Goal: Task Accomplishment & Management: Manage account settings

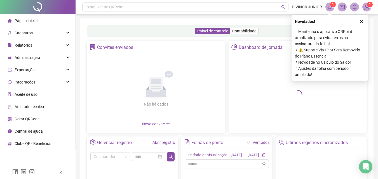
click at [28, 22] on span "Página inicial" at bounding box center [26, 20] width 23 height 4
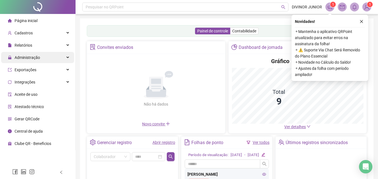
click at [29, 59] on span "Administração" at bounding box center [27, 57] width 25 height 4
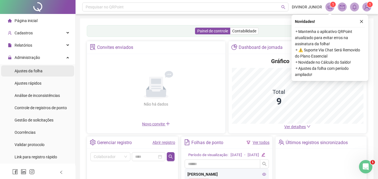
click at [25, 70] on span "Ajustes da folha" at bounding box center [29, 71] width 28 height 4
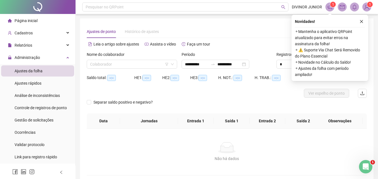
type input "**********"
click at [127, 65] on input "search" at bounding box center [129, 64] width 79 height 8
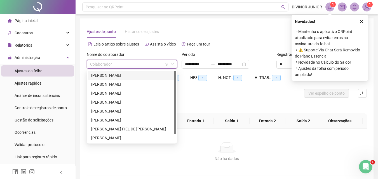
click at [108, 74] on div "[PERSON_NAME]" at bounding box center [131, 75] width 81 height 6
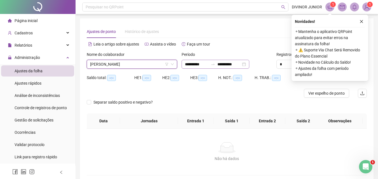
click at [249, 64] on div "**********" at bounding box center [216, 64] width 68 height 9
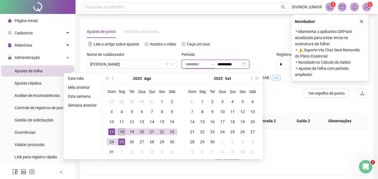
type input "**********"
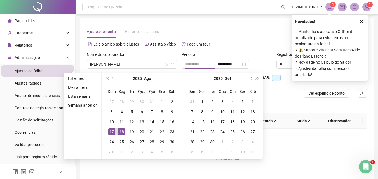
click at [119, 131] on div "18" at bounding box center [121, 132] width 7 height 7
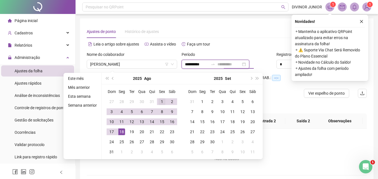
type input "**********"
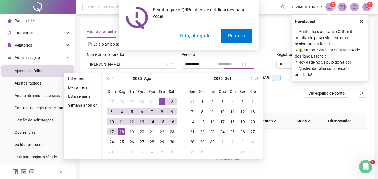
click at [160, 101] on div "1" at bounding box center [162, 101] width 7 height 7
type input "**********"
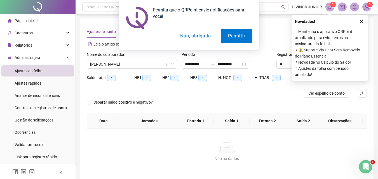
click at [187, 36] on button "Não, obrigado" at bounding box center [195, 36] width 44 height 14
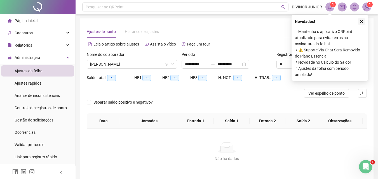
click at [364, 22] on button "button" at bounding box center [361, 21] width 7 height 7
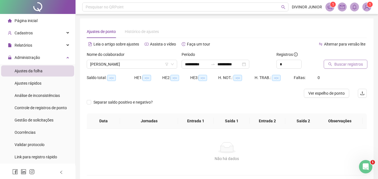
click at [341, 64] on span "Buscar registros" at bounding box center [348, 64] width 29 height 6
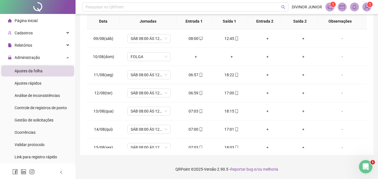
scroll to position [208, 0]
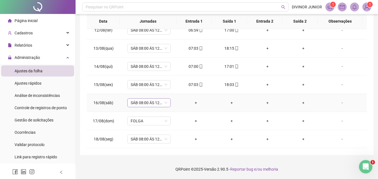
click at [162, 100] on span "SÁB 08:00 ÁS 12:00" at bounding box center [149, 103] width 37 height 8
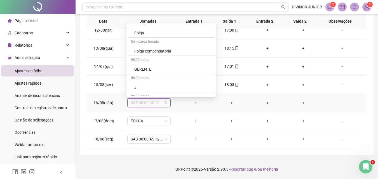
scroll to position [336, 0]
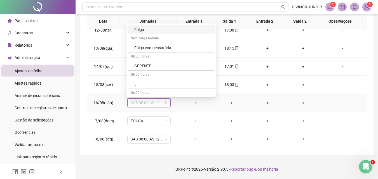
click at [138, 27] on div "Folga" at bounding box center [172, 30] width 77 height 6
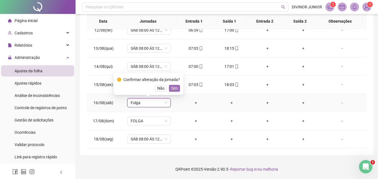
click at [173, 88] on span "Sim" at bounding box center [174, 88] width 6 height 6
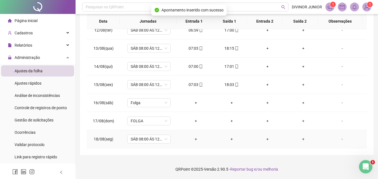
click at [193, 139] on div "+" at bounding box center [195, 139] width 27 height 6
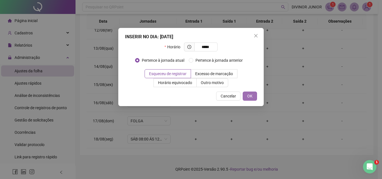
type input "*****"
click at [254, 94] on button "OK" at bounding box center [250, 96] width 14 height 9
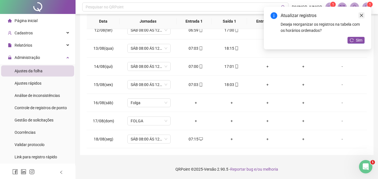
click at [363, 15] on icon "close" at bounding box center [361, 15] width 4 height 4
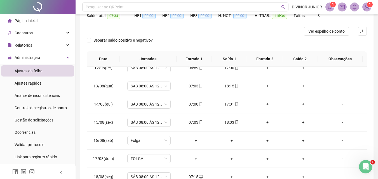
scroll to position [16, 0]
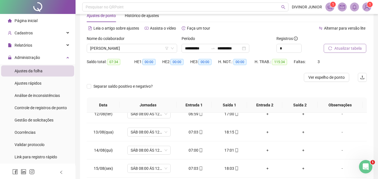
click at [34, 73] on span "Ajustes da folha" at bounding box center [29, 71] width 28 height 4
click at [128, 49] on span "[PERSON_NAME]" at bounding box center [132, 48] width 84 height 8
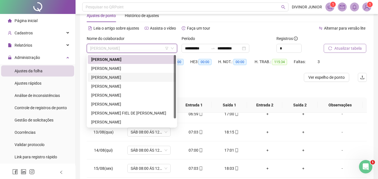
click at [108, 77] on div "[PERSON_NAME]" at bounding box center [131, 77] width 81 height 6
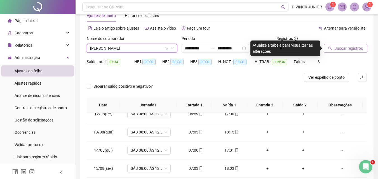
click at [342, 49] on span "Buscar registros" at bounding box center [348, 48] width 29 height 6
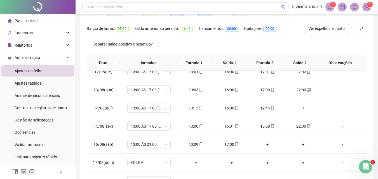
scroll to position [107, 0]
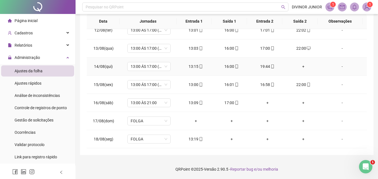
click at [299, 66] on div "+" at bounding box center [303, 66] width 27 height 6
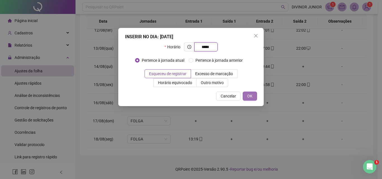
type input "*****"
click at [243, 96] on button "OK" at bounding box center [250, 96] width 14 height 9
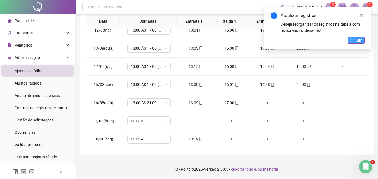
click at [355, 41] on button "Sim" at bounding box center [355, 40] width 17 height 7
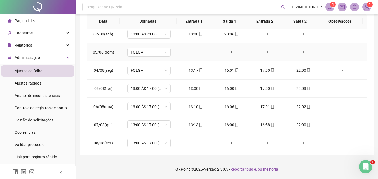
scroll to position [56, 0]
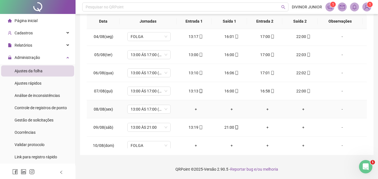
click at [192, 109] on div "+" at bounding box center [195, 109] width 27 height 6
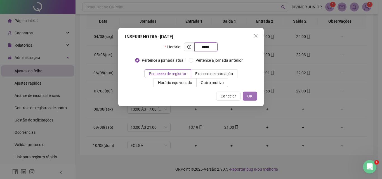
type input "*****"
click at [251, 97] on span "OK" at bounding box center [249, 96] width 5 height 6
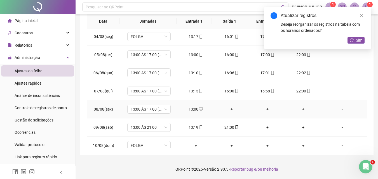
click at [230, 110] on div "+" at bounding box center [231, 109] width 27 height 6
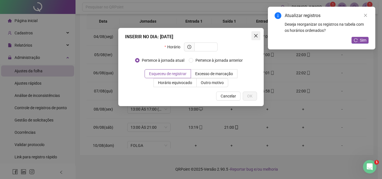
click at [257, 34] on icon "close" at bounding box center [256, 36] width 4 height 4
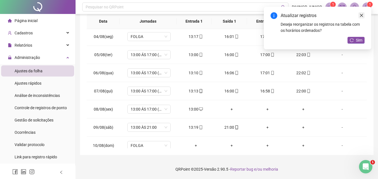
click at [360, 14] on icon "close" at bounding box center [361, 15] width 3 height 3
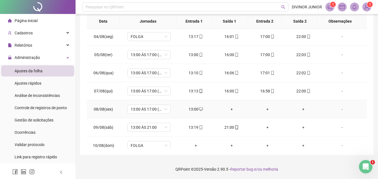
click at [228, 107] on div "+" at bounding box center [231, 109] width 27 height 6
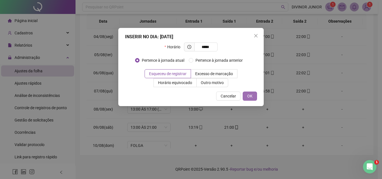
type input "*****"
click at [249, 92] on button "OK" at bounding box center [250, 96] width 14 height 9
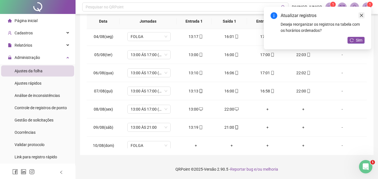
click at [360, 15] on icon "close" at bounding box center [361, 15] width 4 height 4
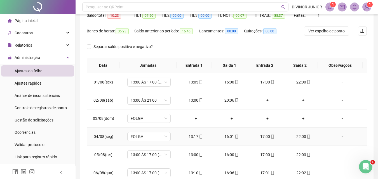
scroll to position [0, 0]
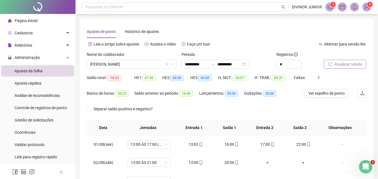
click at [345, 65] on span "Atualizar tabela" at bounding box center [347, 64] width 27 height 6
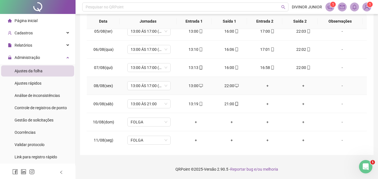
scroll to position [112, 0]
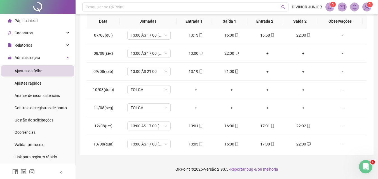
click at [30, 73] on span "Ajustes da folha" at bounding box center [29, 71] width 28 height 4
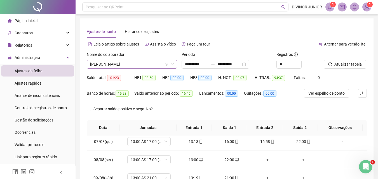
click at [143, 65] on span "[PERSON_NAME]" at bounding box center [132, 64] width 84 height 8
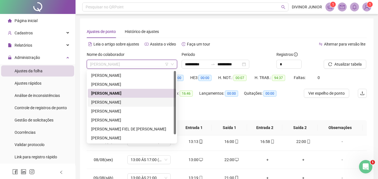
click at [109, 102] on div "[PERSON_NAME]" at bounding box center [131, 102] width 81 height 6
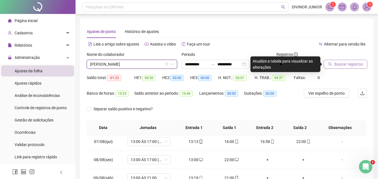
click at [349, 63] on span "Buscar registros" at bounding box center [348, 64] width 29 height 6
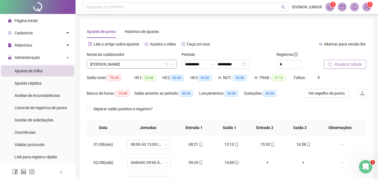
click at [126, 65] on span "[PERSON_NAME]" at bounding box center [132, 64] width 84 height 8
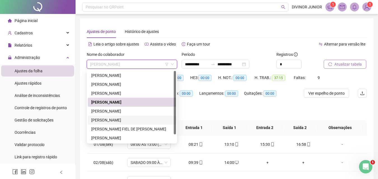
scroll to position [9, 0]
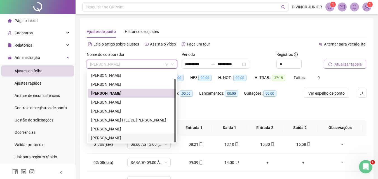
click at [107, 136] on div "[PERSON_NAME]" at bounding box center [131, 138] width 81 height 6
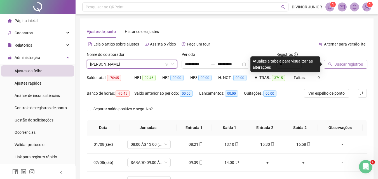
click at [351, 63] on span "Buscar registros" at bounding box center [348, 64] width 29 height 6
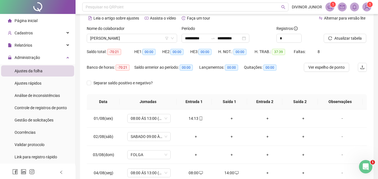
scroll to position [0, 0]
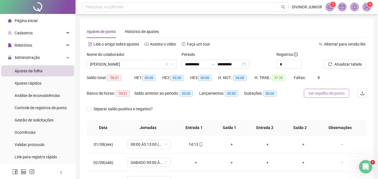
click at [324, 93] on span "Ver espelho de ponto" at bounding box center [326, 93] width 36 height 6
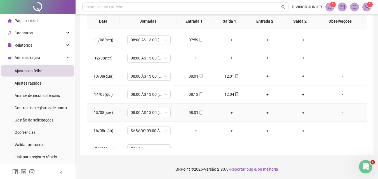
scroll to position [208, 0]
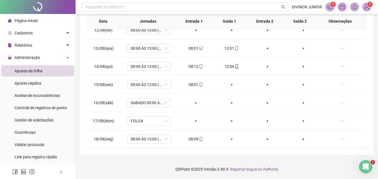
click at [24, 17] on div "Página inicial" at bounding box center [23, 20] width 30 height 11
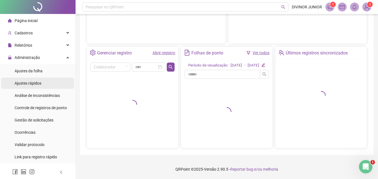
scroll to position [96, 0]
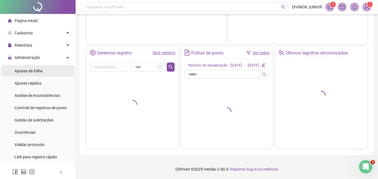
click at [29, 74] on div "Ajustes da folha" at bounding box center [29, 70] width 28 height 11
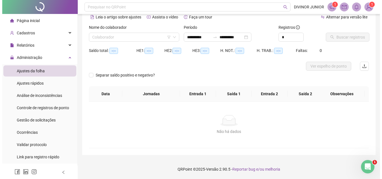
scroll to position [27, 0]
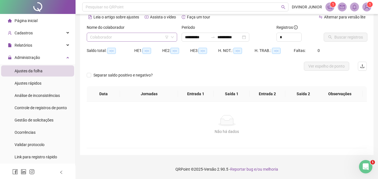
type input "**********"
click at [120, 35] on input "search" at bounding box center [129, 37] width 79 height 8
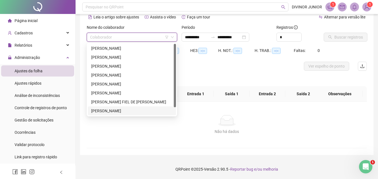
click at [117, 110] on div "[PERSON_NAME]" at bounding box center [131, 111] width 81 height 6
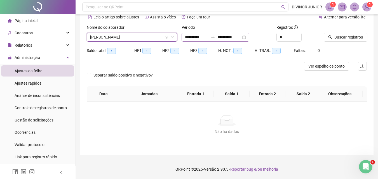
click at [249, 38] on div "**********" at bounding box center [216, 37] width 68 height 9
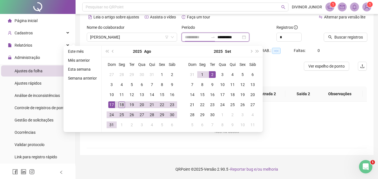
type input "**********"
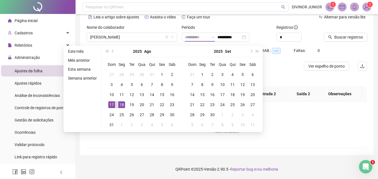
click at [117, 104] on td "18" at bounding box center [122, 105] width 10 height 10
click at [121, 104] on div "18" at bounding box center [121, 105] width 7 height 7
type input "**********"
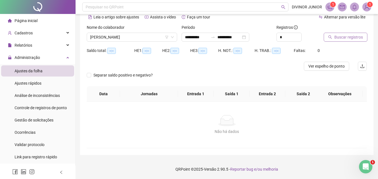
click at [346, 41] on button "Buscar registros" at bounding box center [346, 37] width 44 height 9
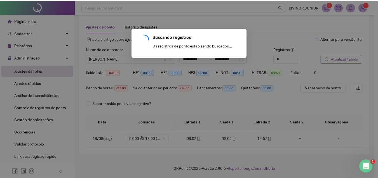
scroll to position [5, 0]
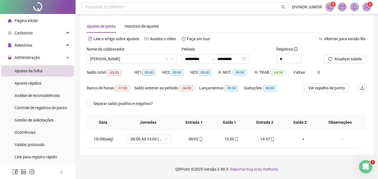
click at [359, 106] on div "Separar saldo positivo e negativo?" at bounding box center [227, 107] width 280 height 16
click at [249, 59] on div "**********" at bounding box center [216, 59] width 68 height 9
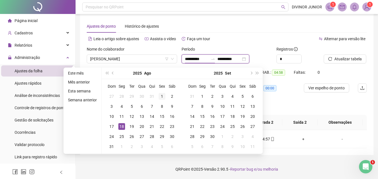
type input "**********"
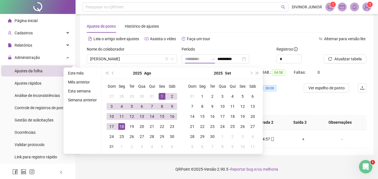
click at [164, 98] on div "1" at bounding box center [162, 96] width 7 height 7
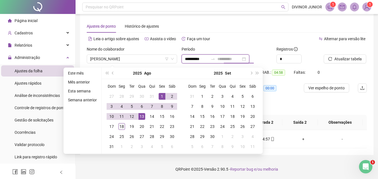
type input "**********"
click at [118, 126] on div "18" at bounding box center [121, 126] width 7 height 7
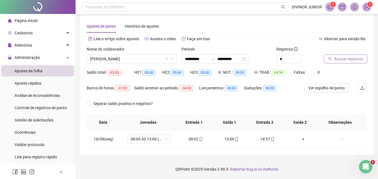
click at [333, 58] on button "Buscar registros" at bounding box center [346, 59] width 44 height 9
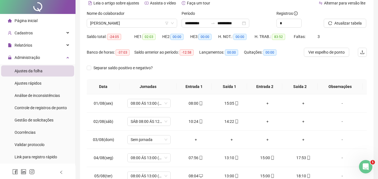
scroll to position [0, 0]
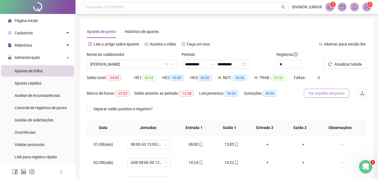
click at [333, 92] on span "Ver espelho de ponto" at bounding box center [326, 93] width 36 height 6
click at [345, 63] on span "Atualizar tabela" at bounding box center [347, 64] width 27 height 6
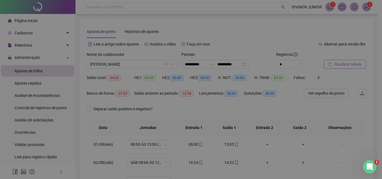
click at [345, 63] on div "Atualizando tabela Atualizando e reorganizando os registros... OK" at bounding box center [191, 89] width 382 height 179
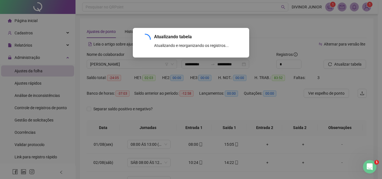
click at [326, 95] on div "Atualizando tabela Atualizando e reorganizando os registros... OK" at bounding box center [191, 89] width 382 height 179
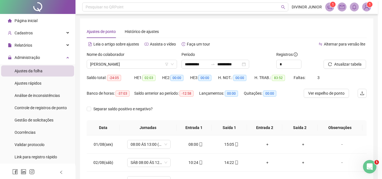
click at [248, 37] on div "Atualizando tabela Atualizando e reorganizando os registros... OK" at bounding box center [191, 89] width 382 height 179
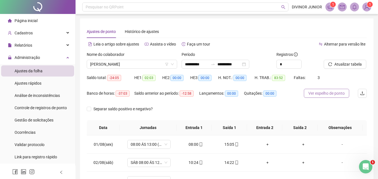
click at [320, 94] on span "Ver espelho de ponto" at bounding box center [326, 93] width 36 height 6
click at [159, 64] on span "[PERSON_NAME]" at bounding box center [132, 64] width 84 height 8
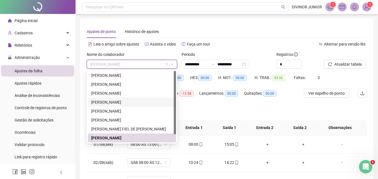
click at [116, 103] on div "[PERSON_NAME]" at bounding box center [131, 102] width 81 height 6
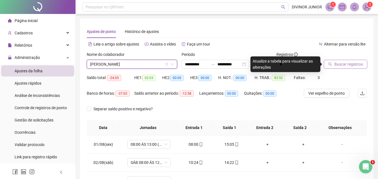
click at [346, 66] on span "Buscar registros" at bounding box center [348, 64] width 29 height 6
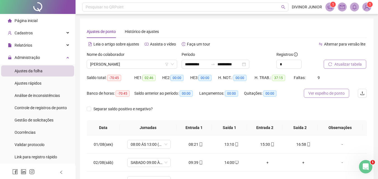
click at [327, 94] on span "Ver espelho de ponto" at bounding box center [326, 93] width 36 height 6
click at [147, 66] on span "[PERSON_NAME]" at bounding box center [132, 64] width 84 height 8
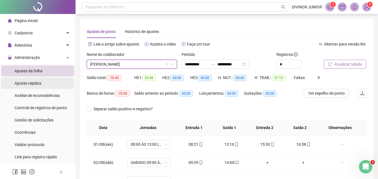
click at [25, 84] on span "Ajustes rápidos" at bounding box center [28, 83] width 27 height 4
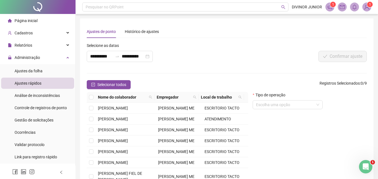
click at [31, 22] on span "Página inicial" at bounding box center [26, 20] width 23 height 4
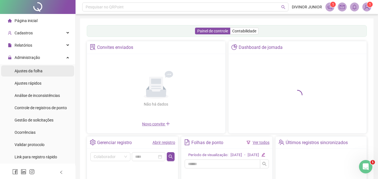
click at [28, 72] on span "Ajustes da folha" at bounding box center [29, 71] width 28 height 4
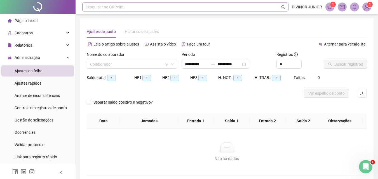
type input "**********"
click at [136, 66] on input "search" at bounding box center [129, 64] width 79 height 8
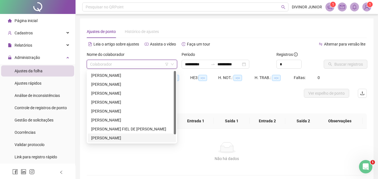
click at [103, 136] on div "[PERSON_NAME]" at bounding box center [131, 138] width 81 height 6
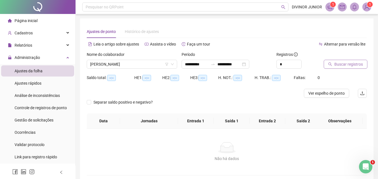
click at [343, 65] on span "Buscar registros" at bounding box center [348, 64] width 29 height 6
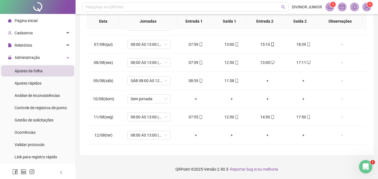
scroll to position [190, 0]
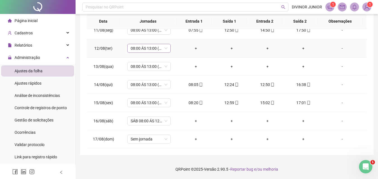
click at [155, 48] on span "08:00 ÁS 13:00 (ALMOÇO) 15:00 ÁS 18;00" at bounding box center [149, 48] width 37 height 8
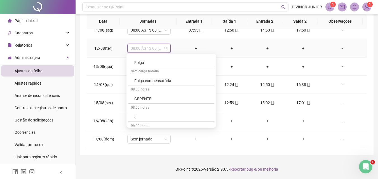
scroll to position [392, 0]
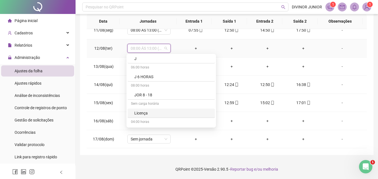
click at [138, 116] on div "Licença" at bounding box center [172, 113] width 77 height 6
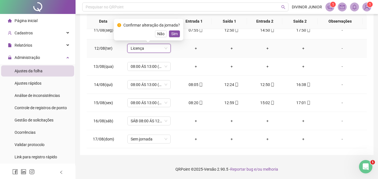
click at [173, 30] on div "Confirmar alteração da jornada? Não Sim" at bounding box center [148, 29] width 63 height 15
click at [174, 33] on span "Sim" at bounding box center [174, 34] width 6 height 6
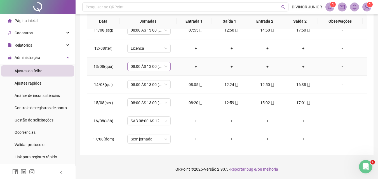
click at [149, 67] on span "08:00 ÁS 13:00 (ALMOÇO) 15:00 ÁS 18;00" at bounding box center [149, 66] width 37 height 8
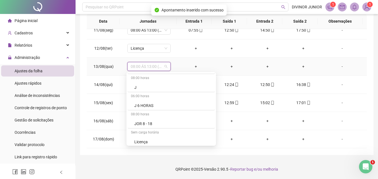
scroll to position [447, 0]
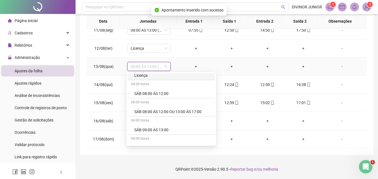
click at [142, 75] on div "Licença" at bounding box center [172, 75] width 77 height 6
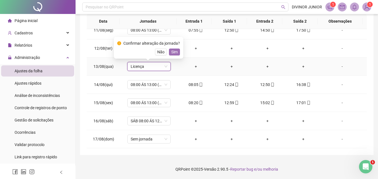
click at [174, 49] on span "Sim" at bounding box center [174, 52] width 6 height 6
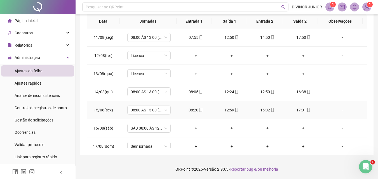
scroll to position [190, 0]
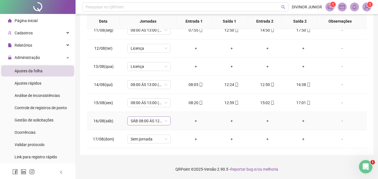
click at [159, 123] on span "SÁB 08:00 ÁS 12:00" at bounding box center [149, 121] width 37 height 8
click at [266, 121] on div "+" at bounding box center [267, 121] width 27 height 6
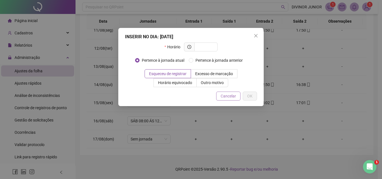
click at [228, 96] on span "Cancelar" at bounding box center [228, 96] width 15 height 6
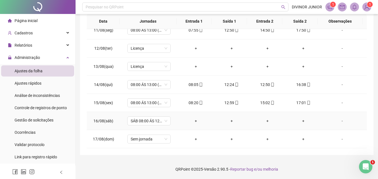
click at [195, 122] on div "+" at bounding box center [195, 121] width 27 height 6
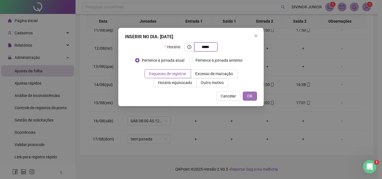
type input "*****"
click at [251, 96] on span "OK" at bounding box center [249, 96] width 5 height 6
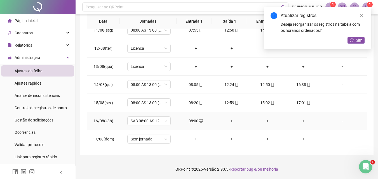
click at [230, 121] on div "+" at bounding box center [231, 121] width 27 height 6
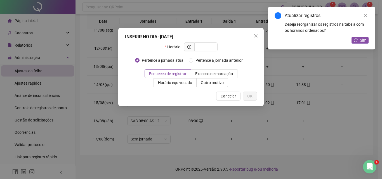
type input "*"
type input "*****"
click at [250, 92] on button "OK" at bounding box center [250, 96] width 14 height 9
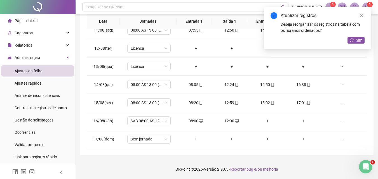
click at [363, 9] on div "Atualizar registros Deseja reorganizar os registros na tabela com os horários o…" at bounding box center [317, 28] width 107 height 43
click at [362, 15] on icon "close" at bounding box center [361, 15] width 4 height 4
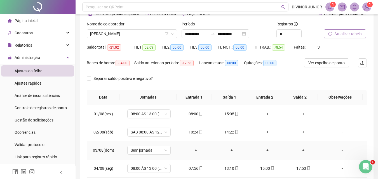
scroll to position [0, 0]
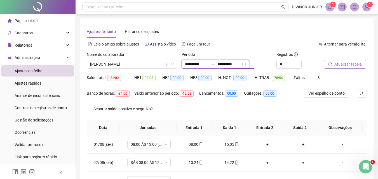
click at [241, 64] on input "**********" at bounding box center [228, 64] width 23 height 6
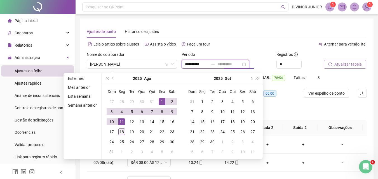
type input "**********"
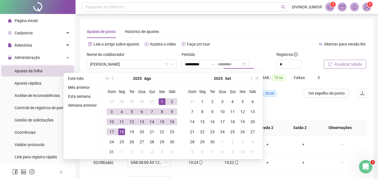
click at [120, 131] on div "18" at bounding box center [121, 132] width 7 height 7
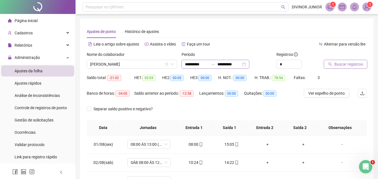
click at [249, 64] on div "**********" at bounding box center [216, 64] width 68 height 9
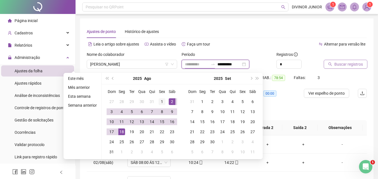
type input "**********"
click at [162, 102] on div "1" at bounding box center [162, 101] width 7 height 7
type input "**********"
click at [123, 131] on div "18" at bounding box center [121, 132] width 7 height 7
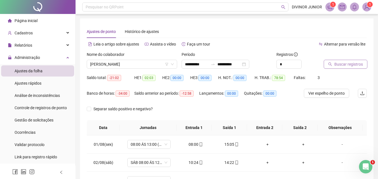
click at [354, 67] on span "Buscar registros" at bounding box center [348, 64] width 29 height 6
click at [249, 63] on div "**********" at bounding box center [216, 64] width 68 height 9
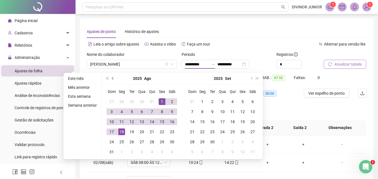
click at [112, 79] on span "prev-year" at bounding box center [113, 78] width 3 height 3
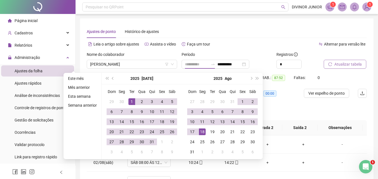
type input "**********"
click at [130, 103] on div "1" at bounding box center [131, 101] width 7 height 7
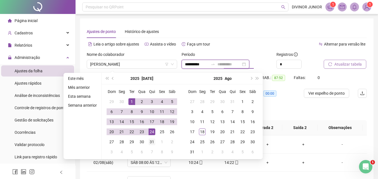
type input "**********"
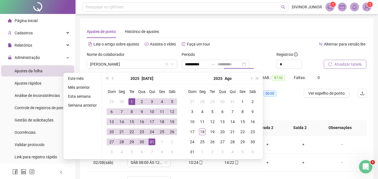
click at [150, 142] on div "31" at bounding box center [152, 142] width 7 height 7
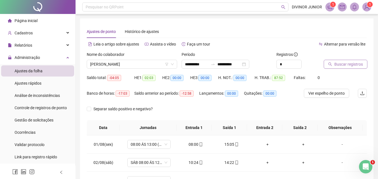
click at [345, 62] on span "Buscar registros" at bounding box center [348, 64] width 29 height 6
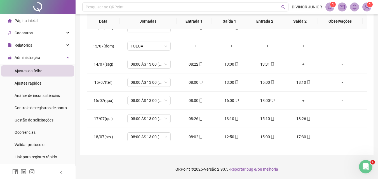
scroll to position [224, 0]
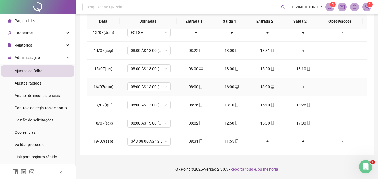
click at [299, 89] on div "+" at bounding box center [303, 87] width 27 height 6
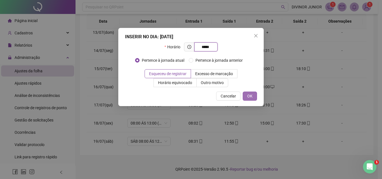
type input "*****"
click at [248, 94] on span "OK" at bounding box center [249, 96] width 5 height 6
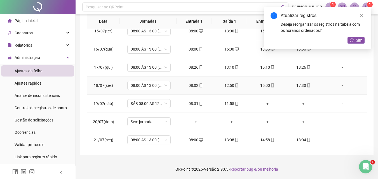
scroll to position [308, 0]
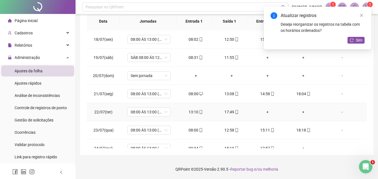
click at [264, 112] on div "+" at bounding box center [267, 112] width 27 height 6
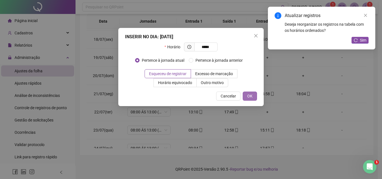
type input "*****"
click at [251, 95] on span "OK" at bounding box center [249, 96] width 5 height 6
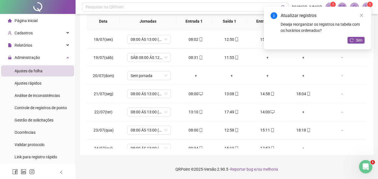
click at [295, 113] on div "+" at bounding box center [303, 112] width 27 height 6
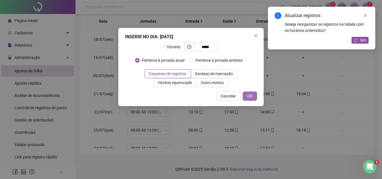
type input "*****"
click at [244, 97] on button "OK" at bounding box center [250, 96] width 14 height 9
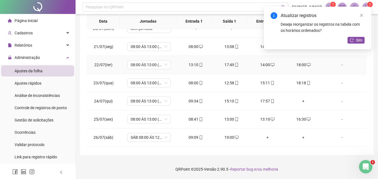
scroll to position [364, 0]
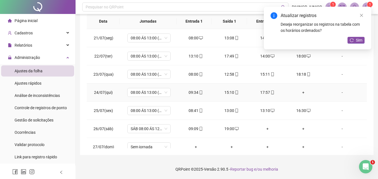
click at [301, 93] on div "+" at bounding box center [303, 92] width 27 height 6
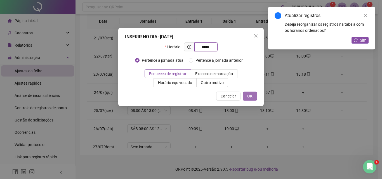
type input "*****"
click at [250, 95] on span "OK" at bounding box center [249, 96] width 5 height 6
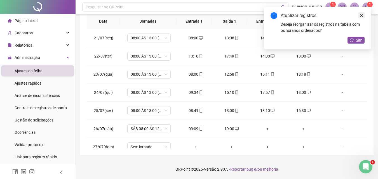
click at [359, 16] on link "Close" at bounding box center [361, 15] width 6 height 6
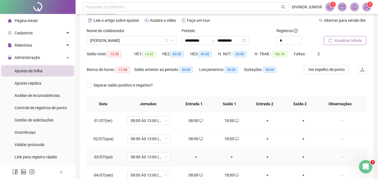
scroll to position [0, 0]
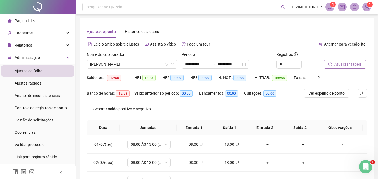
click at [344, 65] on span "Atualizar tabela" at bounding box center [347, 64] width 27 height 6
click at [249, 63] on div "**********" at bounding box center [216, 64] width 68 height 9
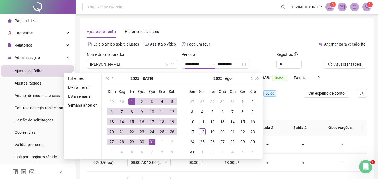
click at [112, 80] on span "prev-year" at bounding box center [113, 78] width 3 height 3
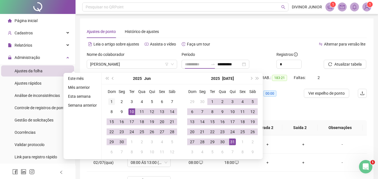
type input "**********"
click at [111, 100] on div "1" at bounding box center [111, 101] width 7 height 7
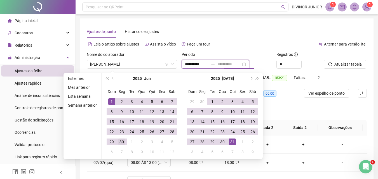
type input "**********"
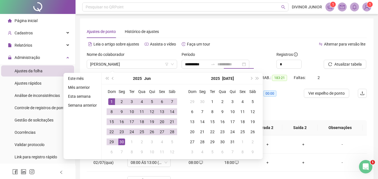
click at [121, 141] on div "30" at bounding box center [121, 142] width 7 height 7
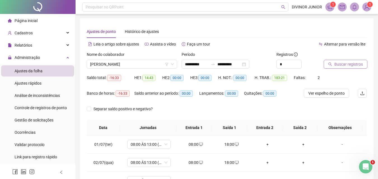
click at [334, 67] on span "Buscar registros" at bounding box center [348, 64] width 29 height 6
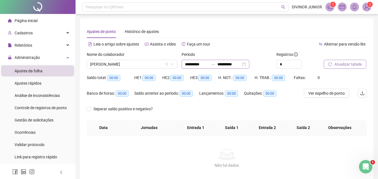
click at [249, 63] on div "**********" at bounding box center [216, 64] width 68 height 9
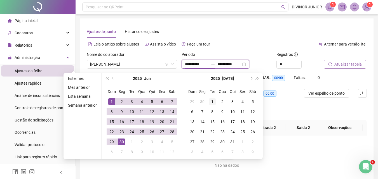
type input "**********"
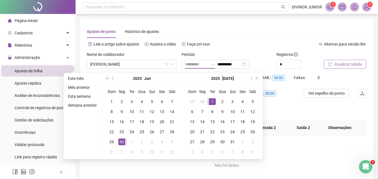
click at [213, 99] on div "1" at bounding box center [212, 101] width 7 height 7
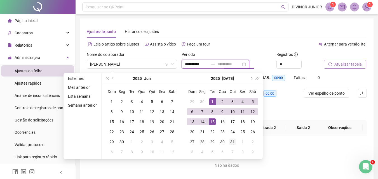
type input "**********"
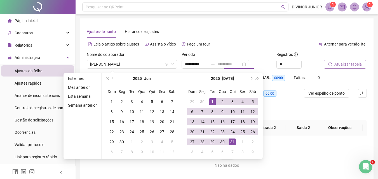
click at [233, 143] on div "31" at bounding box center [232, 142] width 7 height 7
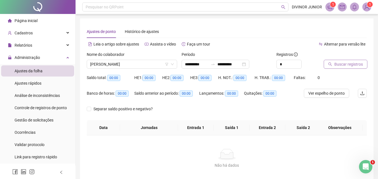
click at [328, 73] on div "Buscar registros" at bounding box center [345, 62] width 48 height 22
click at [348, 65] on span "Buscar registros" at bounding box center [348, 64] width 29 height 6
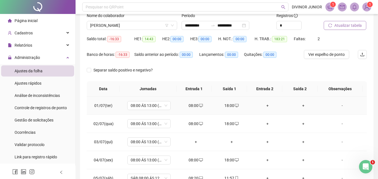
scroll to position [107, 0]
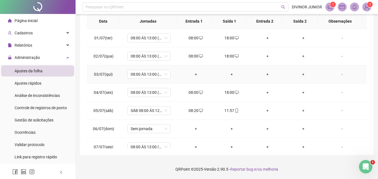
click at [193, 74] on div "+" at bounding box center [195, 74] width 27 height 6
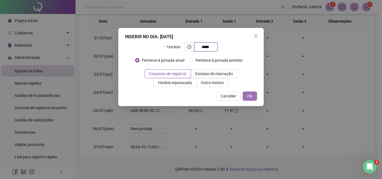
type input "*****"
click at [246, 97] on button "OK" at bounding box center [250, 96] width 14 height 9
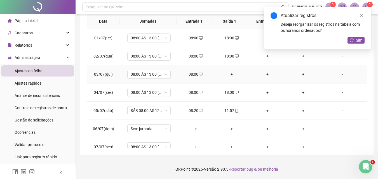
click at [230, 74] on div "+" at bounding box center [231, 74] width 27 height 6
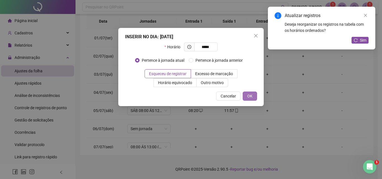
type input "*****"
click at [253, 97] on button "OK" at bounding box center [250, 96] width 14 height 9
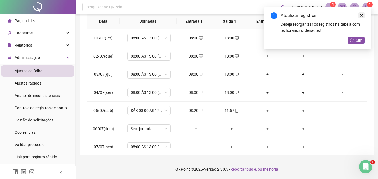
click at [361, 13] on link "Close" at bounding box center [361, 15] width 6 height 6
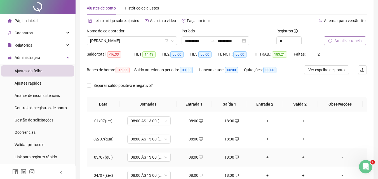
scroll to position [0, 0]
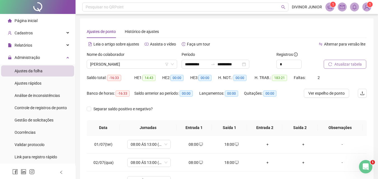
click at [345, 66] on span "Atualizar tabela" at bounding box center [347, 64] width 27 height 6
click at [249, 63] on div "**********" at bounding box center [216, 64] width 68 height 9
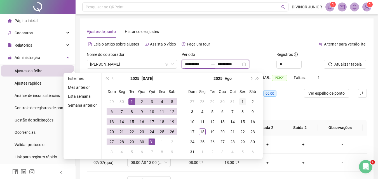
type input "**********"
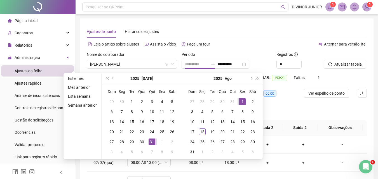
click at [242, 100] on div "1" at bounding box center [242, 101] width 7 height 7
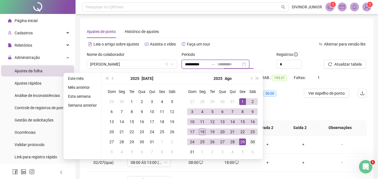
type input "**********"
click at [252, 143] on div "30" at bounding box center [252, 142] width 7 height 7
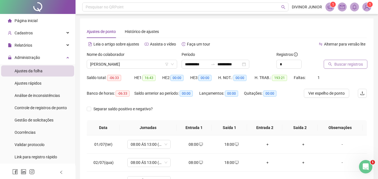
click at [338, 65] on span "Buscar registros" at bounding box center [348, 64] width 29 height 6
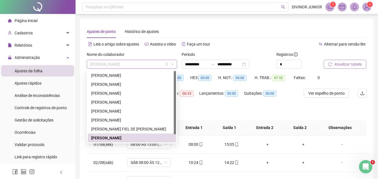
click at [159, 66] on span "[PERSON_NAME]" at bounding box center [132, 64] width 84 height 8
click at [119, 93] on div "[PERSON_NAME]" at bounding box center [131, 93] width 81 height 6
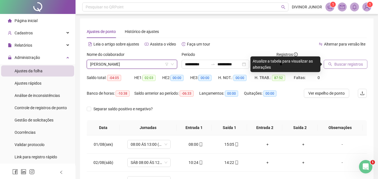
click at [343, 63] on span "Buscar registros" at bounding box center [348, 64] width 29 height 6
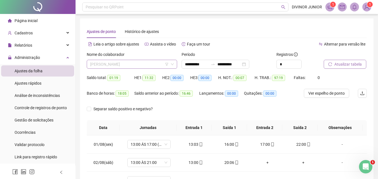
click at [143, 63] on span "[PERSON_NAME]" at bounding box center [132, 64] width 84 height 8
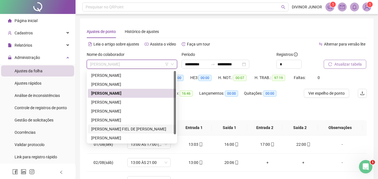
click at [109, 129] on div "[PERSON_NAME] FIEL DE [PERSON_NAME]" at bounding box center [131, 129] width 81 height 6
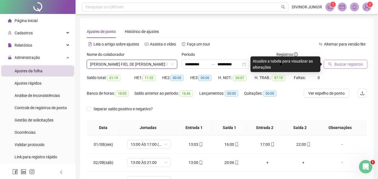
click at [359, 64] on span "Buscar registros" at bounding box center [348, 64] width 29 height 6
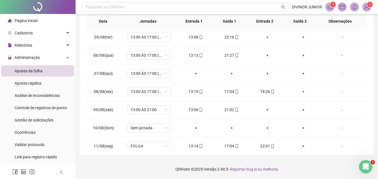
scroll to position [84, 0]
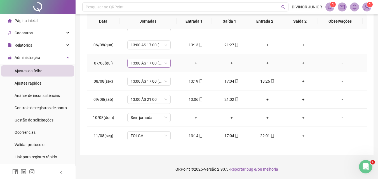
click at [164, 64] on span "13:00 ÁS 17:00 (INTERVALO) 18:00 ÁS 22:00" at bounding box center [149, 63] width 37 height 8
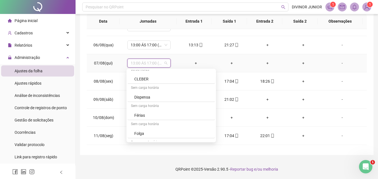
scroll to position [280, 0]
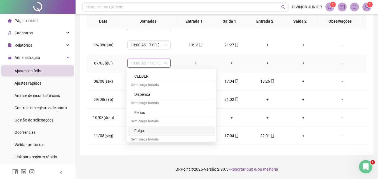
click at [137, 131] on div "Folga" at bounding box center [172, 131] width 77 height 6
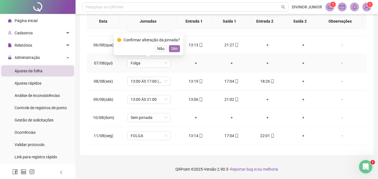
click at [172, 45] on button "Sim" at bounding box center [174, 48] width 11 height 7
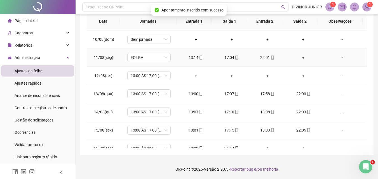
scroll to position [196, 0]
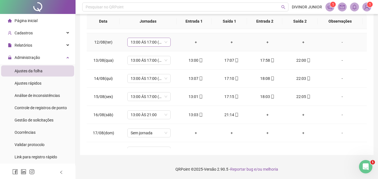
click at [150, 45] on span "13:00 ÁS 17:00 (INTERVALO) 18:00 ÁS 22:00" at bounding box center [149, 42] width 37 height 8
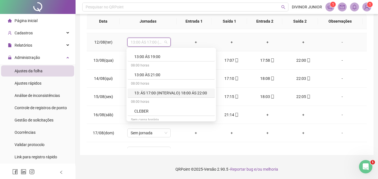
scroll to position [280, 0]
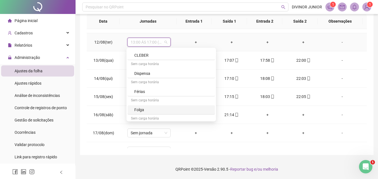
click at [142, 110] on div "Folga" at bounding box center [172, 110] width 77 height 6
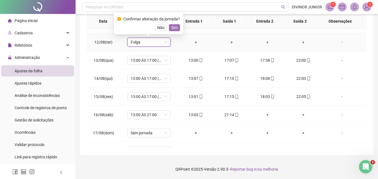
click at [171, 27] on span "Sim" at bounding box center [174, 28] width 6 height 6
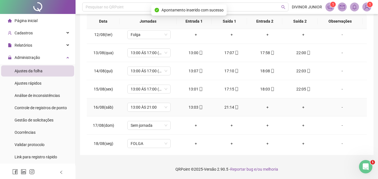
scroll to position [208, 0]
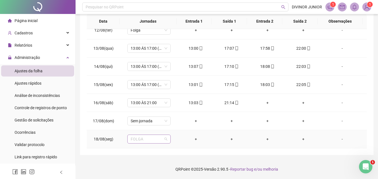
click at [144, 141] on span "FOLGA" at bounding box center [149, 139] width 37 height 8
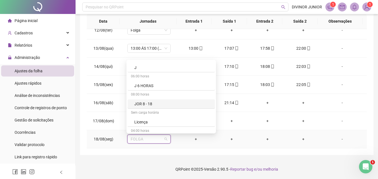
scroll to position [333, 0]
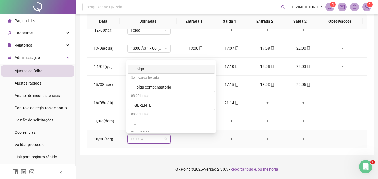
click at [142, 69] on div "Folga" at bounding box center [172, 69] width 77 height 6
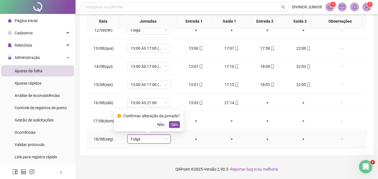
click at [178, 130] on div "Confirmar alteração da jornada? Não Sim" at bounding box center [148, 121] width 69 height 22
click at [171, 119] on div "Confirmar alteração da jornada?" at bounding box center [151, 116] width 56 height 6
click at [172, 124] on span "Sim" at bounding box center [174, 125] width 6 height 6
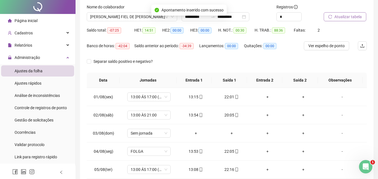
scroll to position [0, 0]
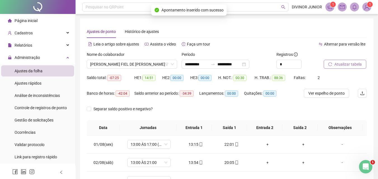
click at [346, 62] on span "Atualizar tabela" at bounding box center [347, 64] width 27 height 6
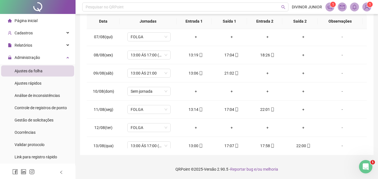
scroll to position [112, 0]
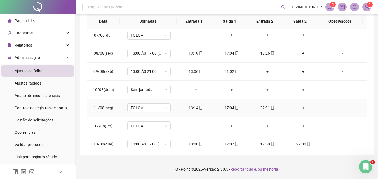
click at [302, 107] on div "+" at bounding box center [303, 108] width 27 height 6
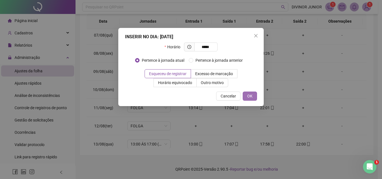
type input "*****"
click at [251, 95] on span "OK" at bounding box center [249, 96] width 5 height 6
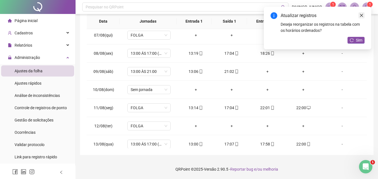
click at [362, 15] on icon "close" at bounding box center [361, 15] width 4 height 4
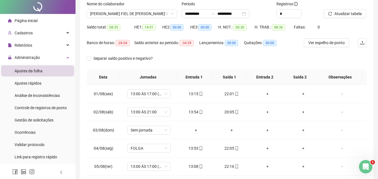
scroll to position [0, 0]
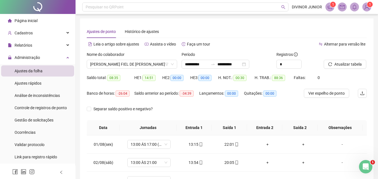
click at [343, 60] on div at bounding box center [338, 55] width 29 height 8
click at [342, 64] on span "Atualizar tabela" at bounding box center [347, 64] width 27 height 6
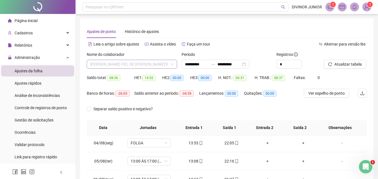
click at [102, 64] on span "[PERSON_NAME] FIEL DE [PERSON_NAME]" at bounding box center [132, 64] width 84 height 8
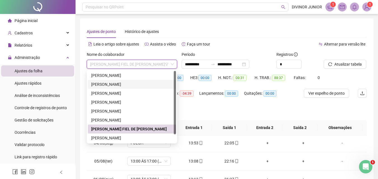
click at [108, 84] on div "[PERSON_NAME]" at bounding box center [131, 84] width 81 height 6
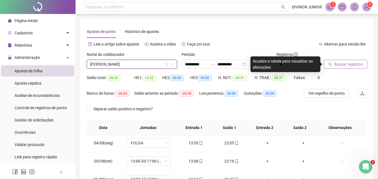
click at [353, 62] on span "Buscar registros" at bounding box center [348, 64] width 29 height 6
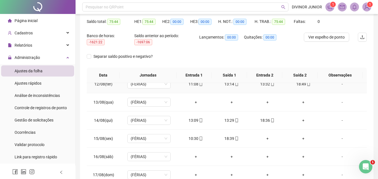
scroll to position [110, 0]
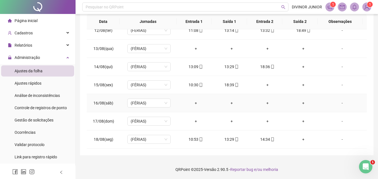
click at [170, 103] on td "(FÉRIAS)" at bounding box center [149, 103] width 58 height 18
click at [163, 102] on span "(FÉRIAS)" at bounding box center [149, 103] width 37 height 8
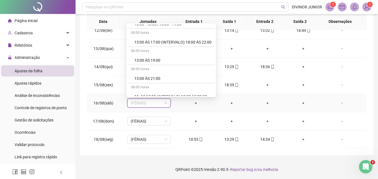
scroll to position [140, 0]
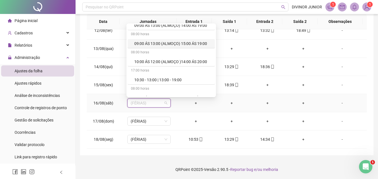
click at [176, 43] on div "09:00 ÁS 13:00 (ALMOÇO) 15:00 ÁS 19:00" at bounding box center [172, 44] width 77 height 6
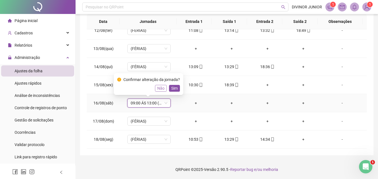
click at [161, 87] on span "Não" at bounding box center [160, 88] width 7 height 6
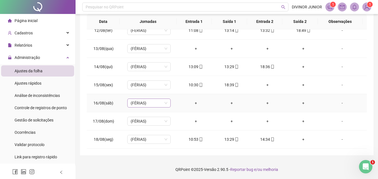
click at [139, 101] on span "(FÉRIAS)" at bounding box center [149, 103] width 37 height 8
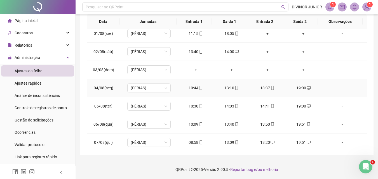
scroll to position [0, 0]
